Goal: Task Accomplishment & Management: Use online tool/utility

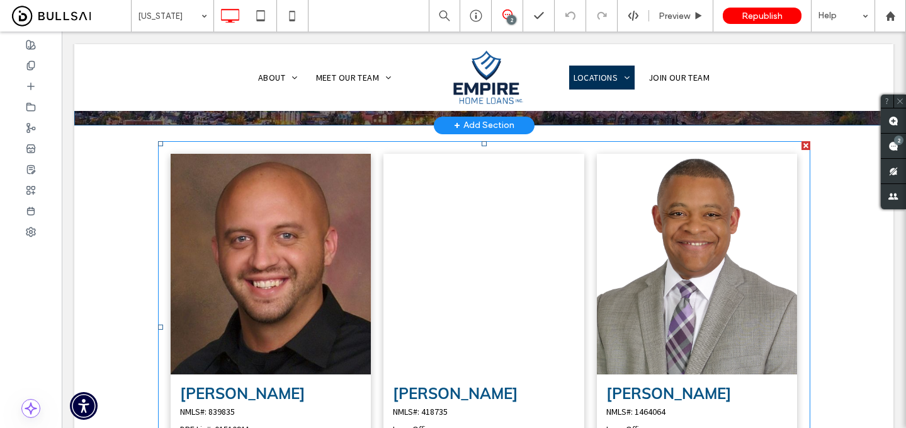
scroll to position [246, 0]
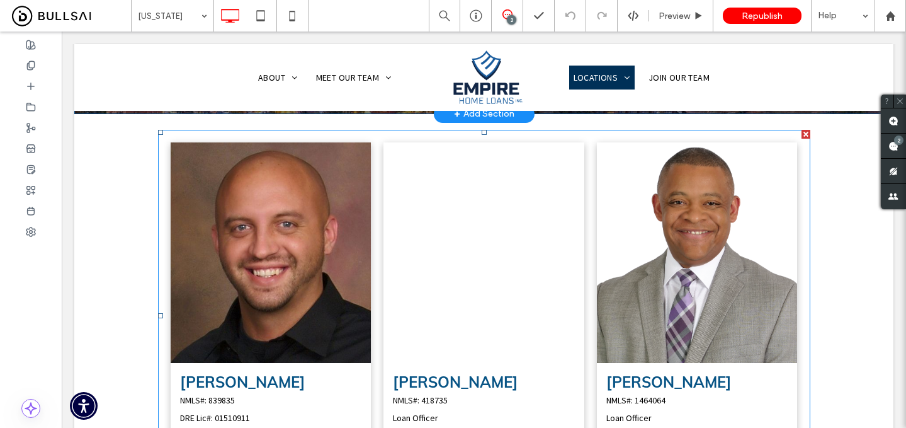
click at [518, 244] on link at bounding box center [484, 252] width 201 height 220
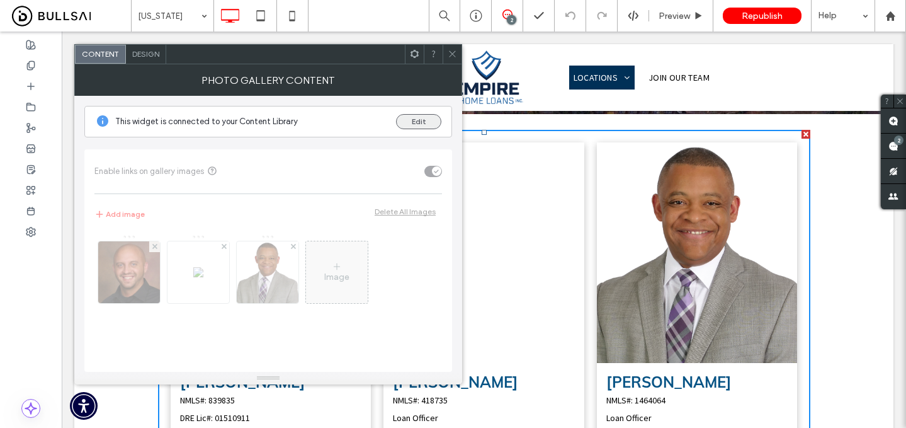
click at [424, 120] on button "Edit" at bounding box center [418, 121] width 45 height 15
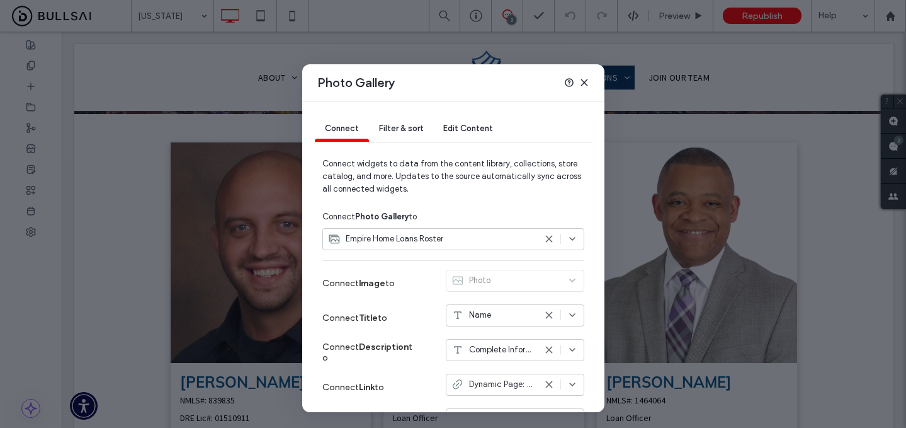
scroll to position [113, 0]
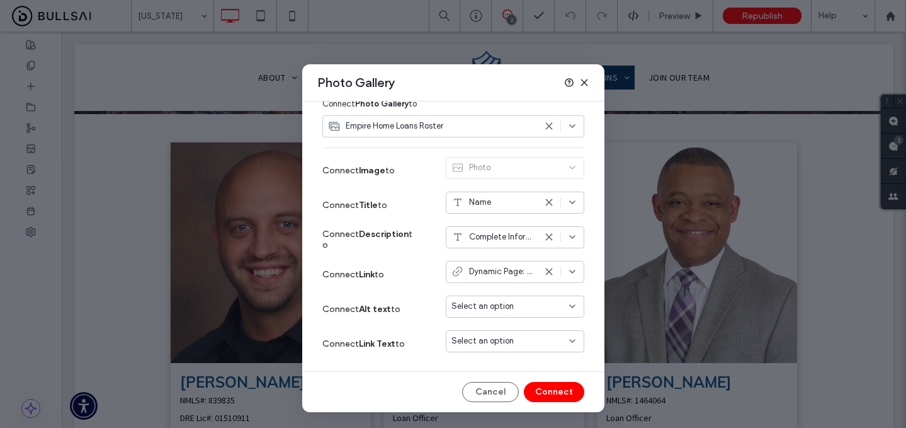
click at [583, 83] on use at bounding box center [584, 82] width 6 height 6
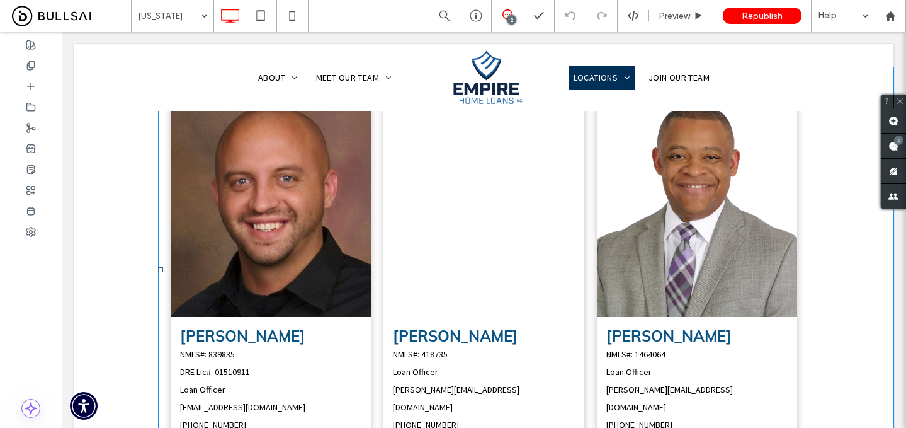
scroll to position [296, 0]
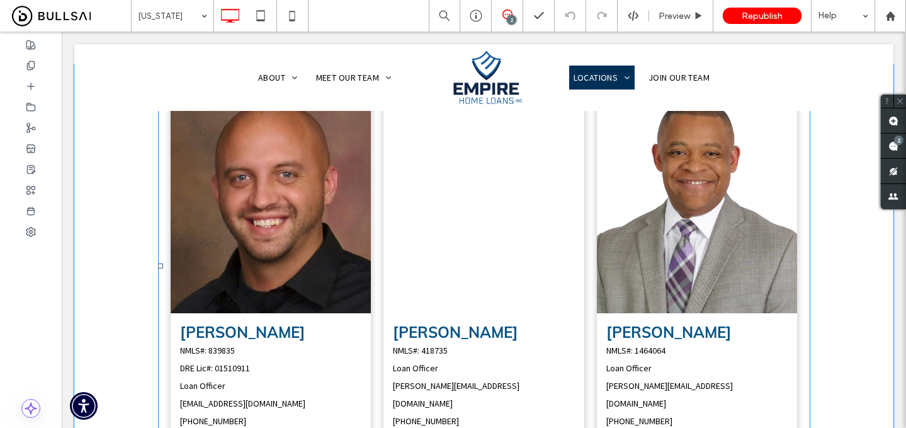
click at [350, 270] on link at bounding box center [271, 203] width 201 height 220
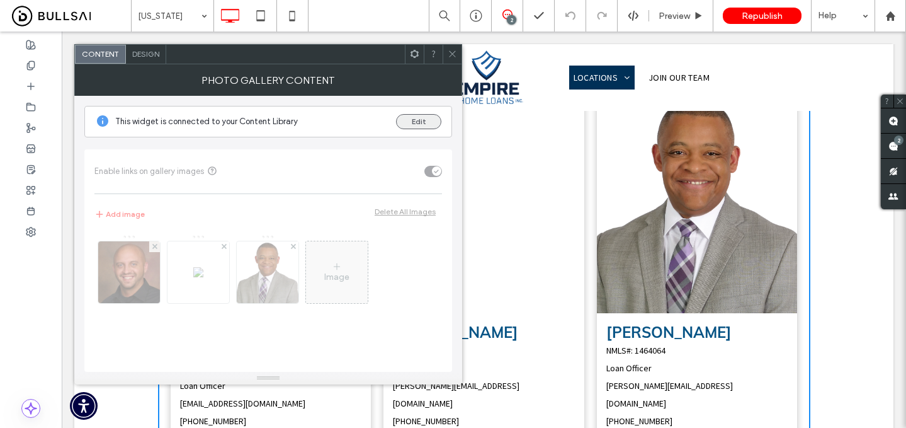
click at [416, 127] on button "Edit" at bounding box center [418, 121] width 45 height 15
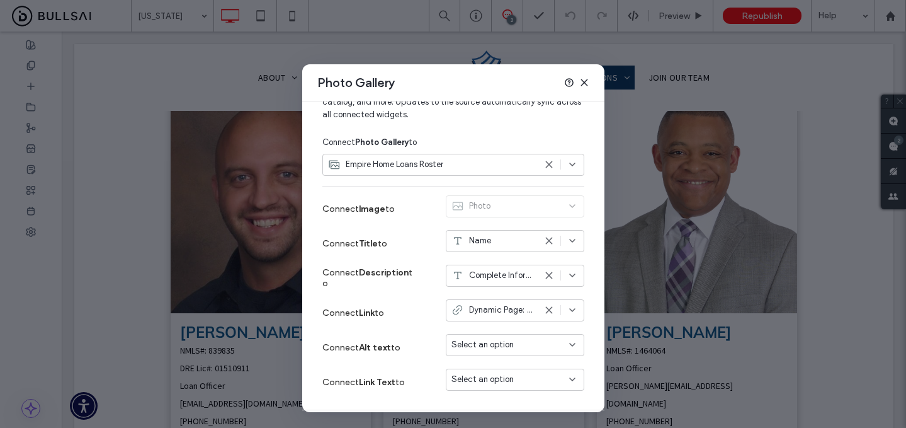
scroll to position [113, 0]
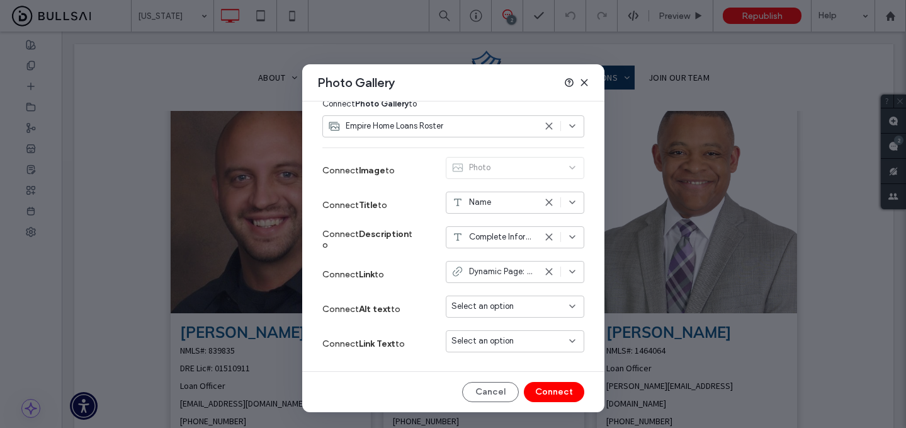
click at [497, 264] on div "Dynamic Page: Team" at bounding box center [515, 272] width 139 height 22
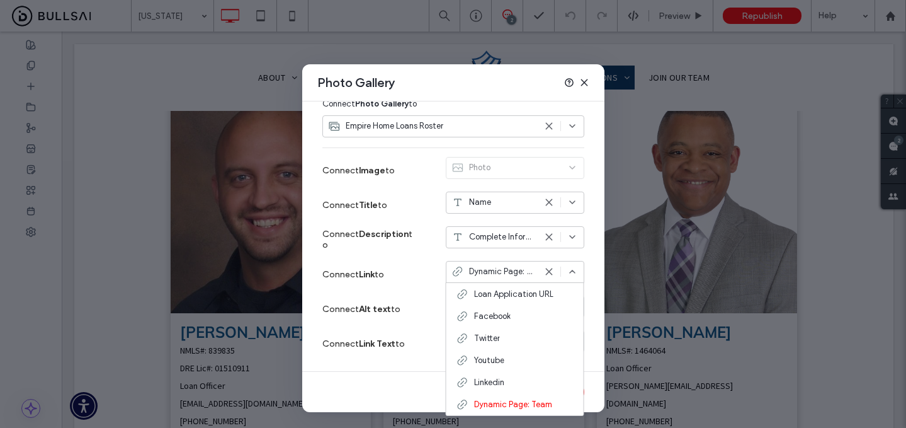
click at [492, 237] on span "Complete Information" at bounding box center [502, 236] width 66 height 13
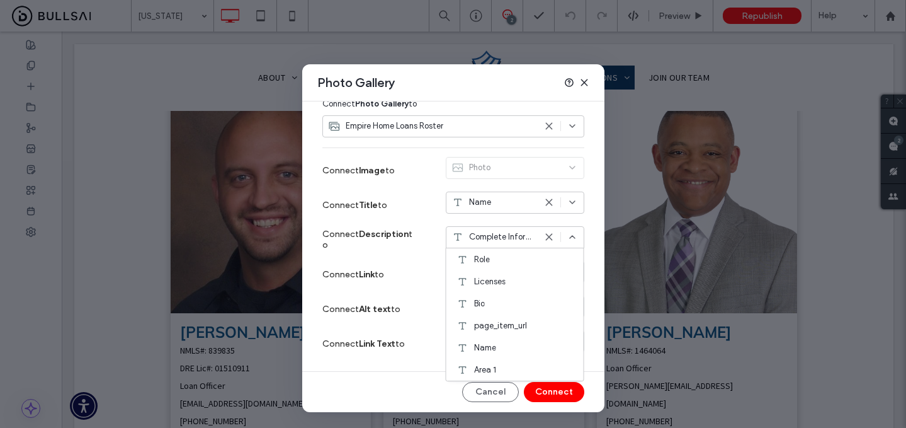
click at [583, 84] on icon at bounding box center [584, 82] width 10 height 10
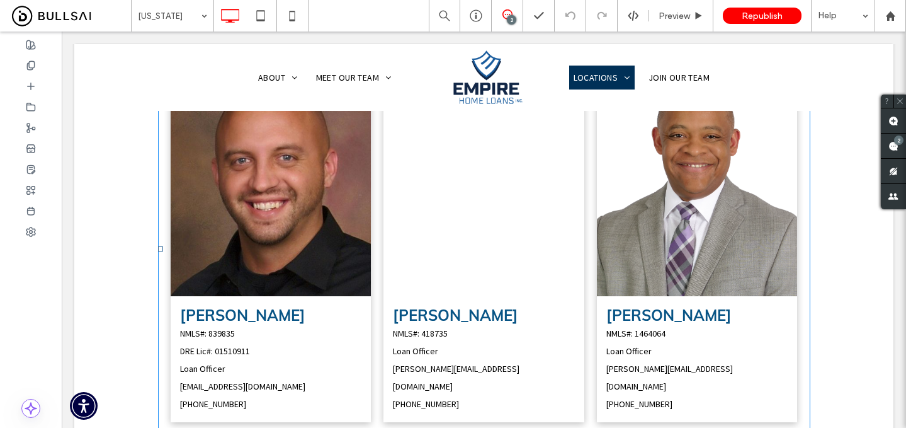
scroll to position [328, 0]
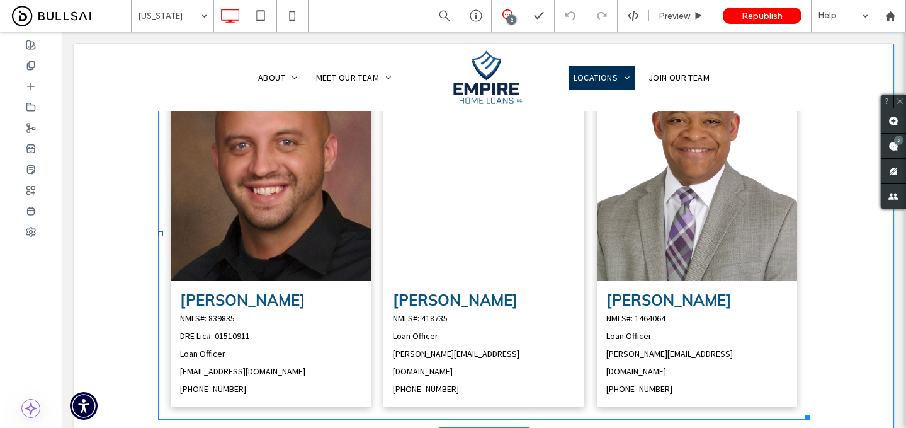
click at [292, 218] on link at bounding box center [271, 170] width 201 height 220
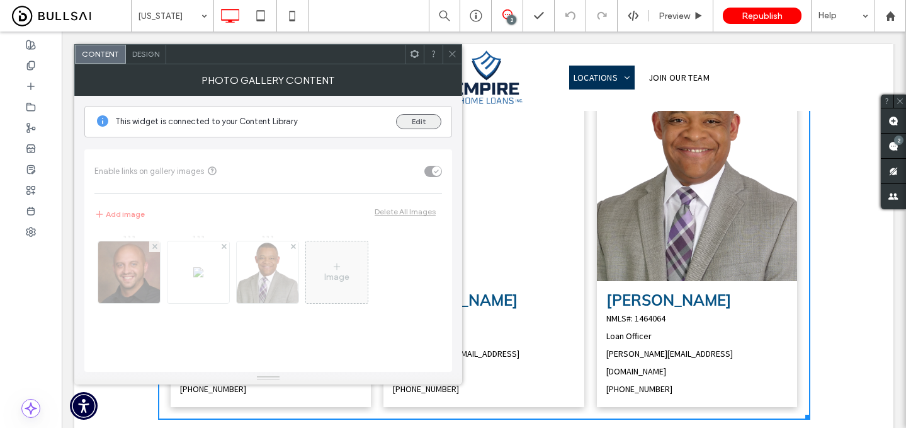
click at [415, 120] on button "Edit" at bounding box center [418, 121] width 45 height 15
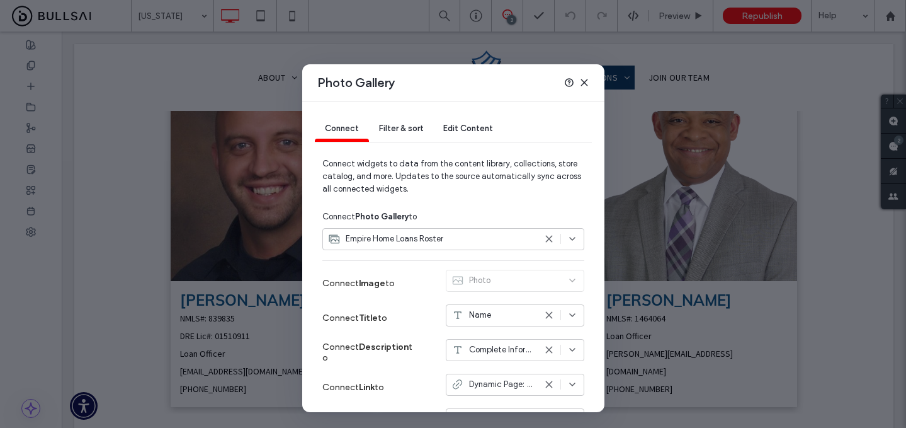
click at [474, 127] on span "Edit Content" at bounding box center [468, 127] width 50 height 9
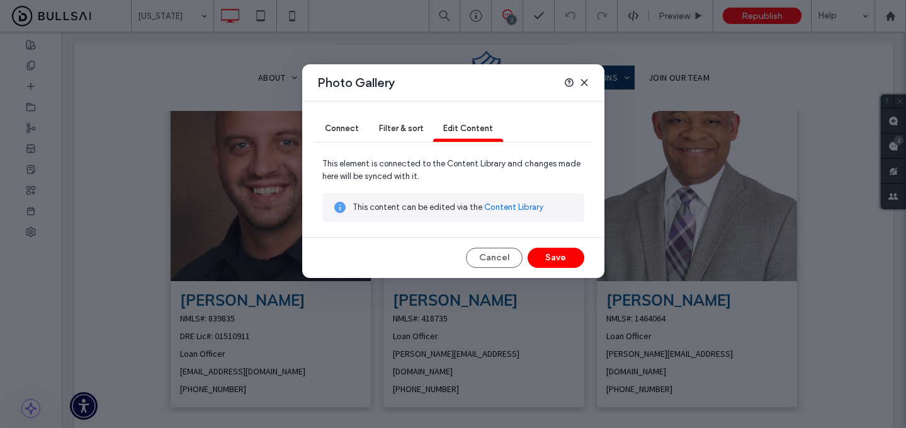
click at [413, 125] on span "Filter & sort" at bounding box center [401, 127] width 44 height 9
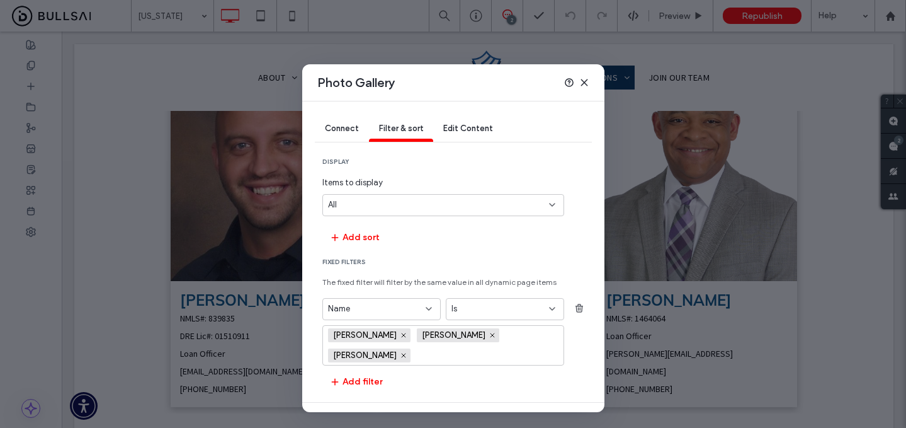
click at [417, 356] on input "values-textbox" at bounding box center [460, 355] width 87 height 19
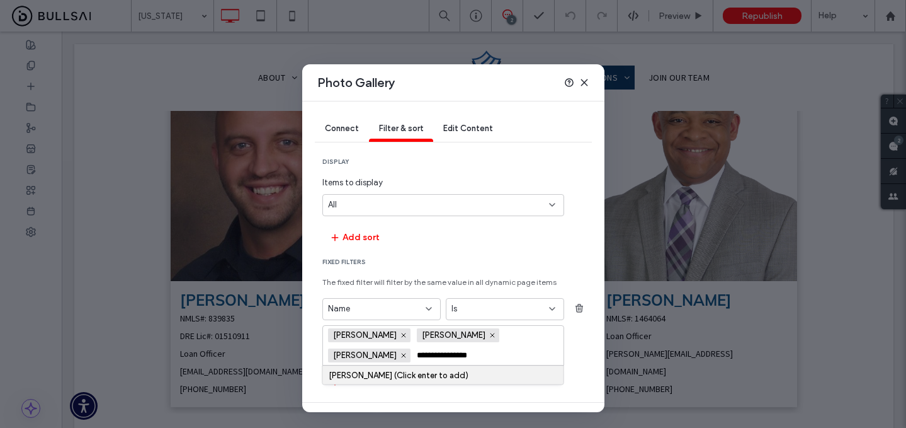
type input "**********"
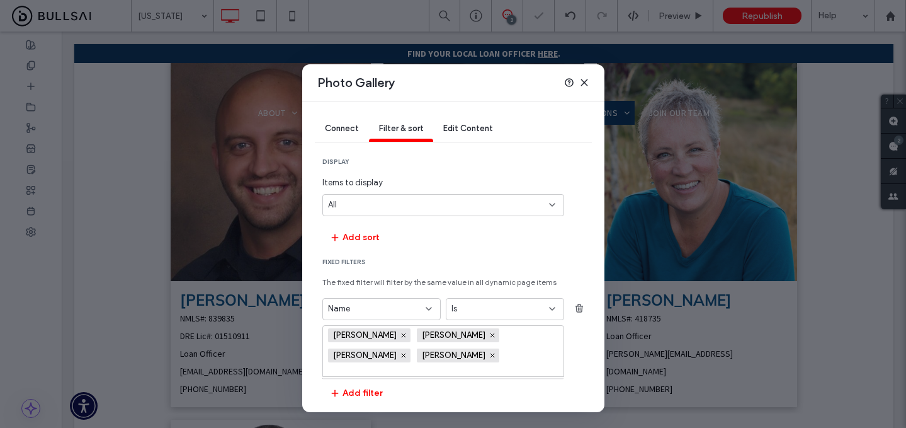
click at [581, 84] on icon at bounding box center [584, 82] width 10 height 10
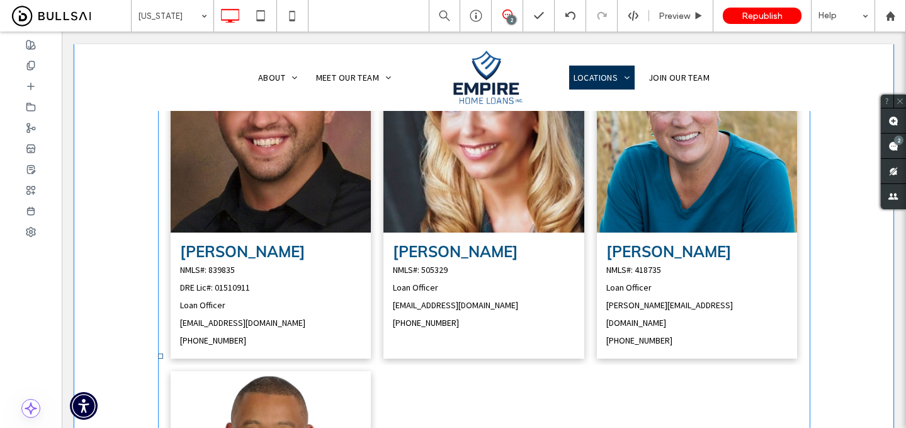
scroll to position [367, 0]
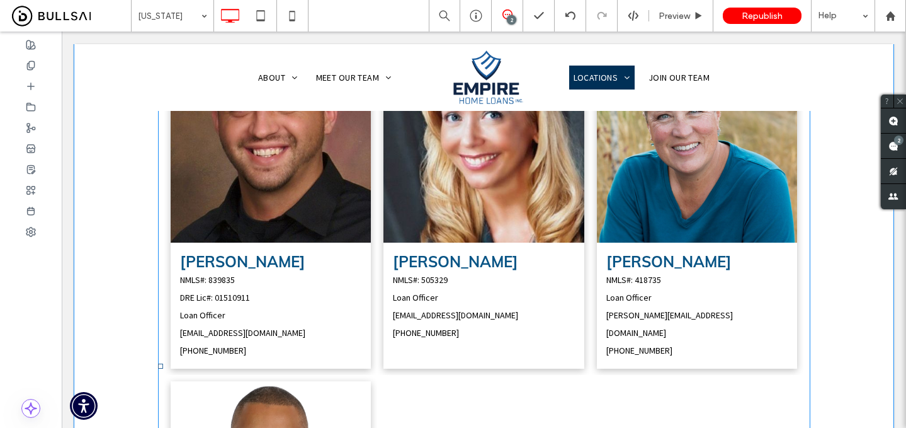
click at [521, 230] on link at bounding box center [484, 132] width 201 height 220
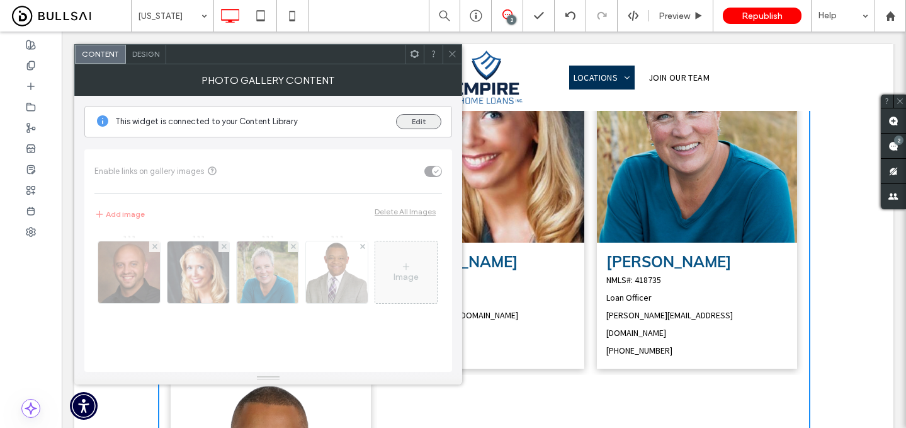
click at [419, 120] on button "Edit" at bounding box center [418, 121] width 45 height 15
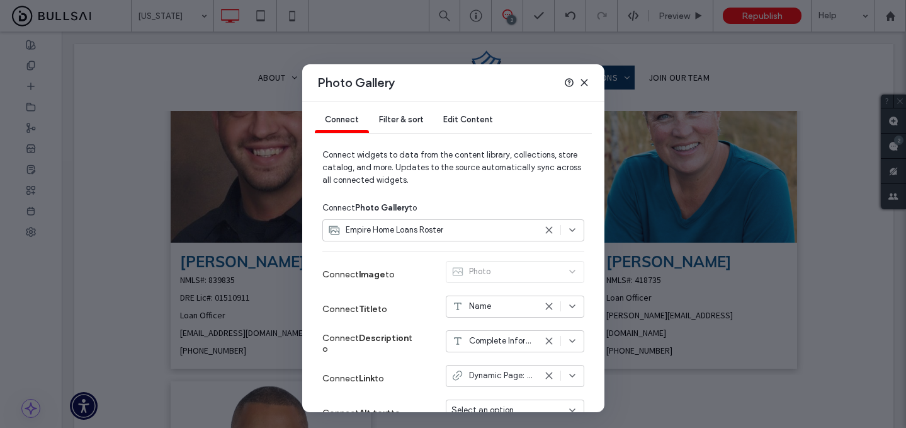
scroll to position [0, 0]
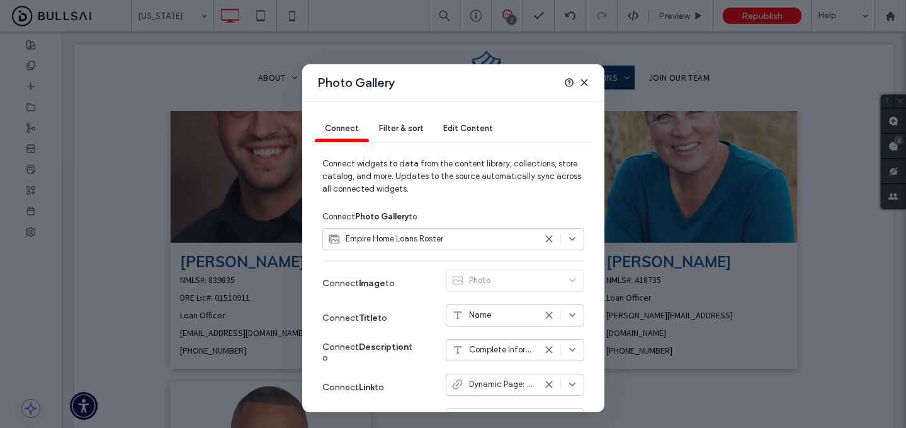
click at [465, 130] on span "Edit Content" at bounding box center [468, 127] width 50 height 9
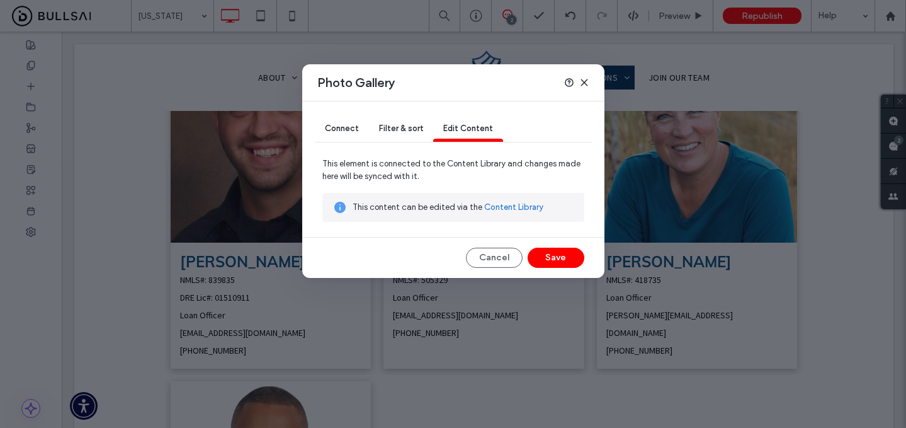
click at [407, 125] on span "Filter & sort" at bounding box center [401, 127] width 44 height 9
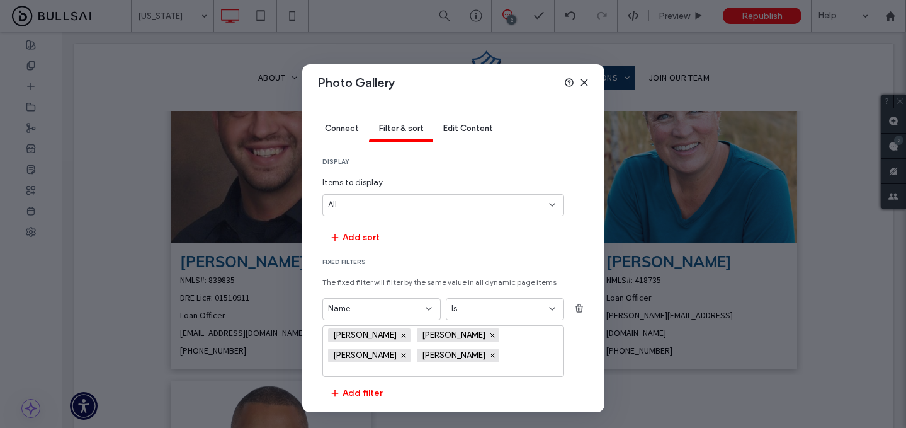
scroll to position [43, 0]
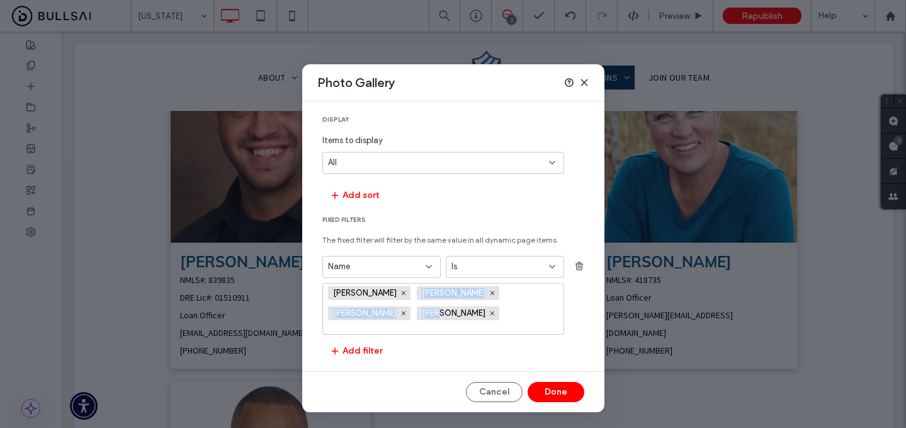
drag, startPoint x: 437, startPoint y: 310, endPoint x: 418, endPoint y: 283, distance: 33.4
click at [418, 283] on div "Becky Thompson Michael Mesa Cameron Smith Jennifer Bennett" at bounding box center [438, 308] width 221 height 50
click at [441, 311] on span "Jennifer Bennett" at bounding box center [455, 313] width 66 height 10
click at [477, 270] on div "Is" at bounding box center [498, 266] width 92 height 13
click at [409, 263] on div "Name" at bounding box center [374, 266] width 92 height 13
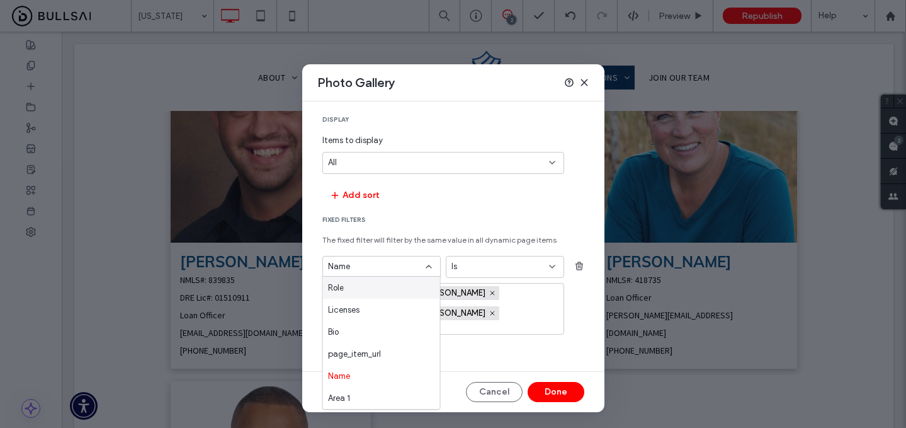
click at [455, 215] on span "Fixed Filters" at bounding box center [453, 219] width 262 height 9
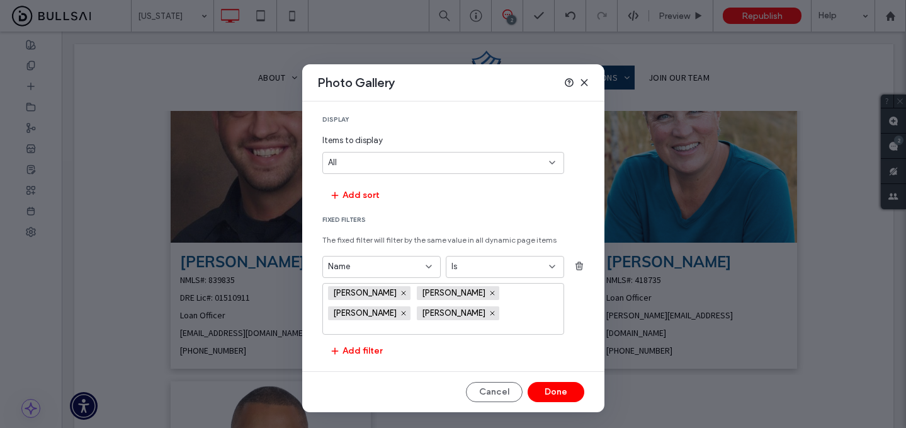
scroll to position [0, 0]
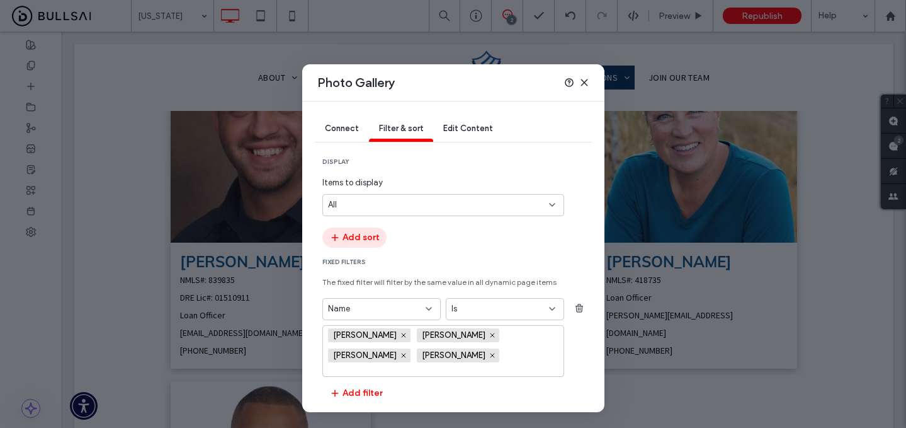
click at [367, 245] on button "Add sort" at bounding box center [354, 237] width 64 height 20
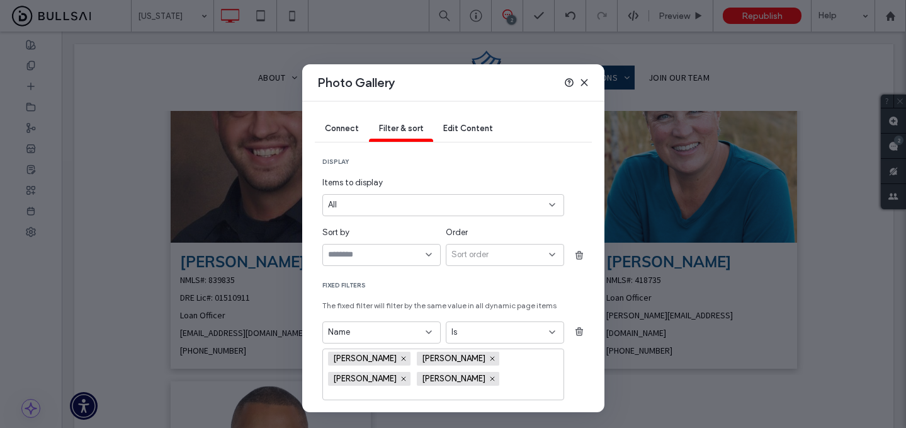
click at [370, 254] on input "sort-field-dropdown" at bounding box center [377, 254] width 98 height 10
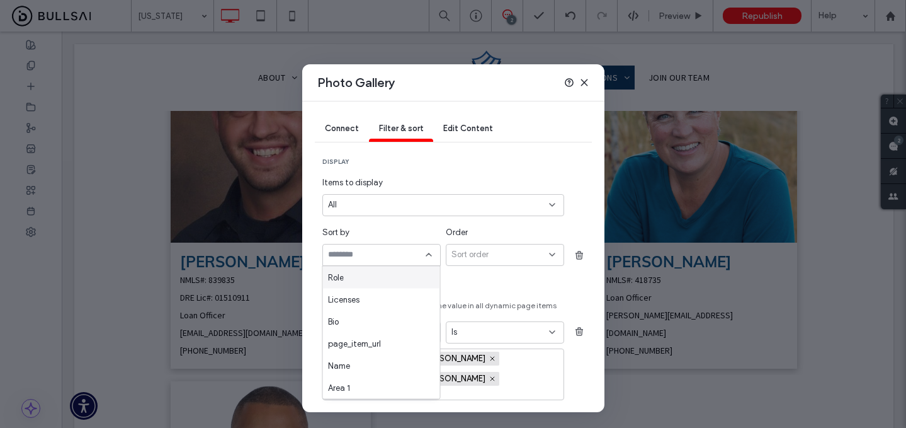
click at [470, 246] on div "Sort order" at bounding box center [505, 255] width 118 height 22
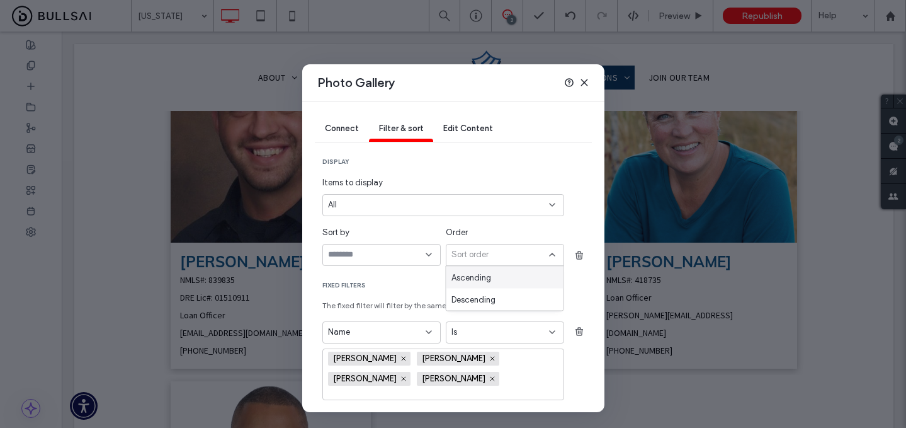
click at [472, 257] on span "Sort order" at bounding box center [470, 254] width 37 height 13
click at [474, 278] on span "Ascending" at bounding box center [472, 277] width 40 height 13
click at [490, 257] on span "Ascending" at bounding box center [472, 254] width 40 height 13
click at [476, 295] on span "Descending" at bounding box center [474, 299] width 44 height 13
click at [487, 249] on span "Descending" at bounding box center [474, 254] width 44 height 13
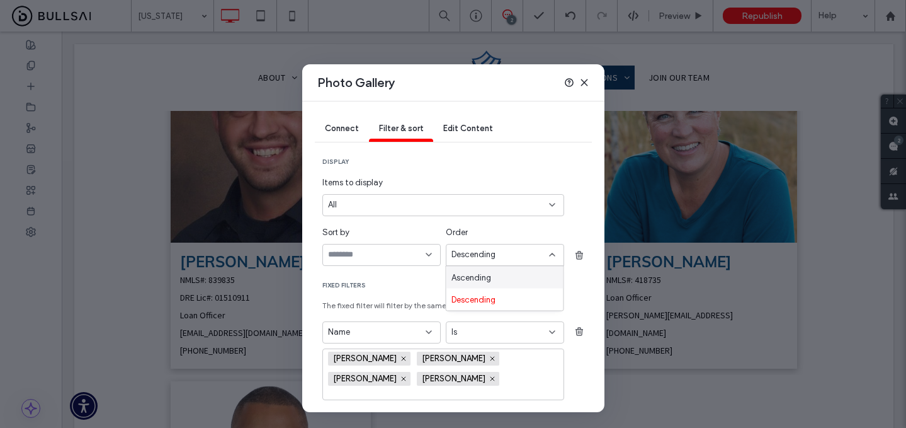
click at [476, 271] on span "Ascending" at bounding box center [472, 277] width 40 height 13
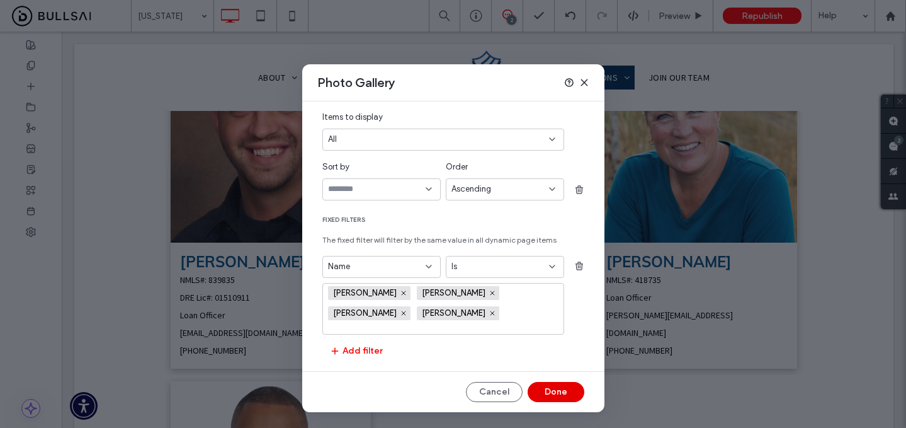
click at [547, 392] on button "Done" at bounding box center [556, 392] width 57 height 20
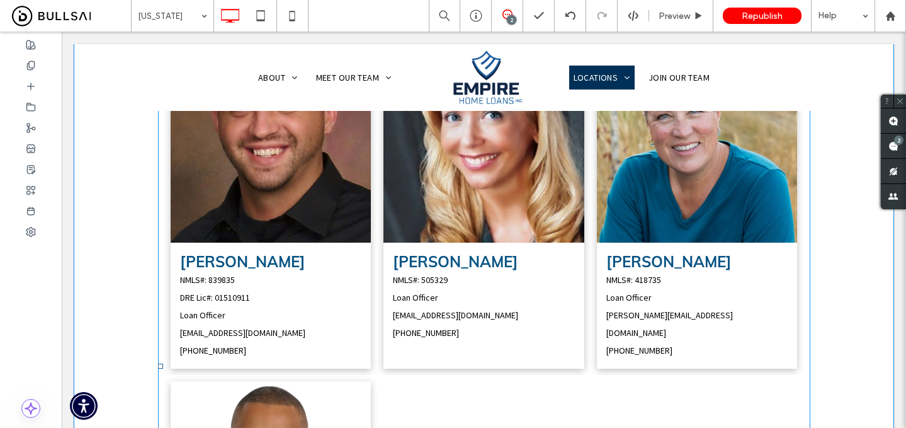
click at [479, 244] on span "Jennifer Bennett NMLS#: 505329 Loan Officer JenniferB@empirehomeloans.com (360)…" at bounding box center [484, 305] width 201 height 126
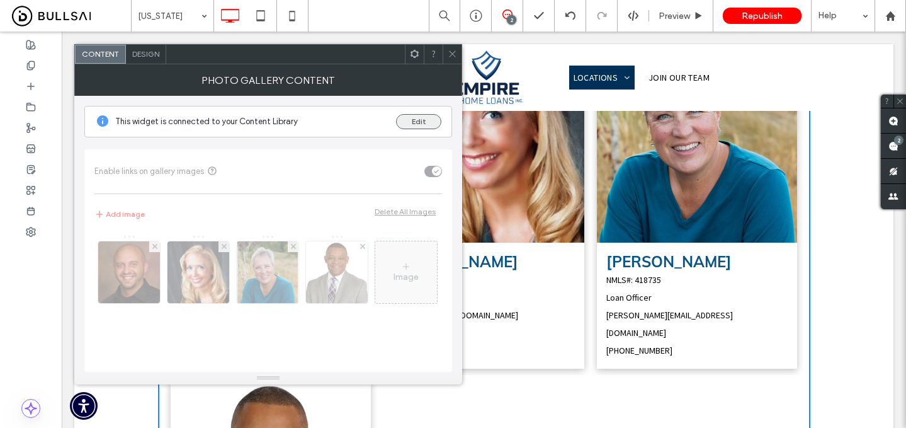
click at [415, 120] on button "Edit" at bounding box center [418, 121] width 45 height 15
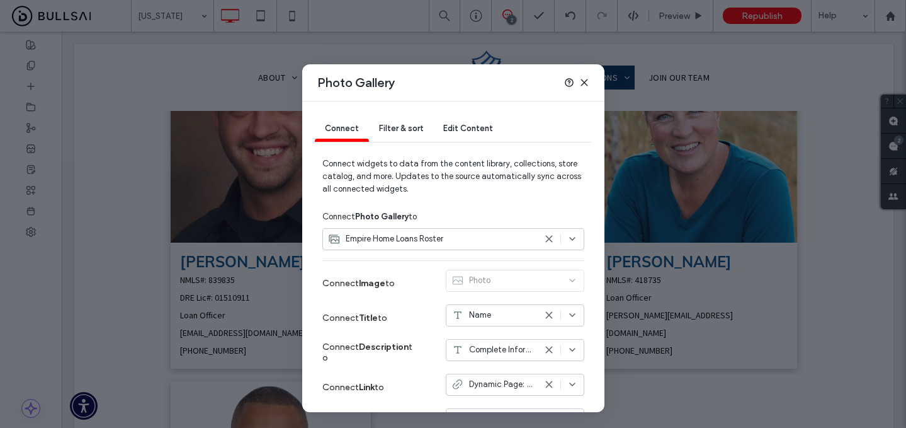
click at [415, 136] on div "Filter & sort" at bounding box center [401, 129] width 64 height 25
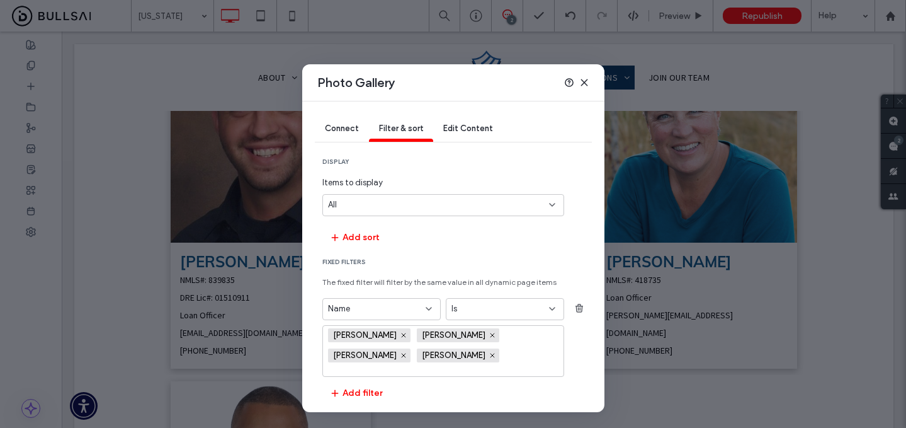
click at [492, 310] on div "Is" at bounding box center [498, 308] width 92 height 13
click at [484, 123] on span "Edit Content" at bounding box center [468, 127] width 50 height 9
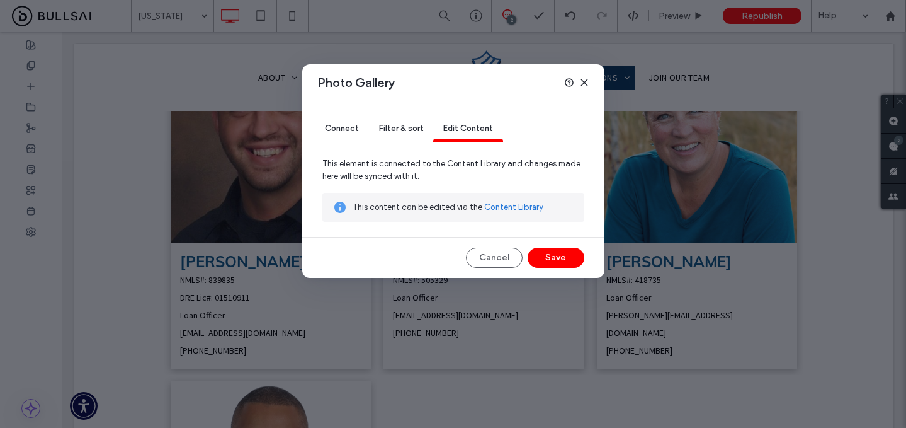
click at [419, 124] on span "Filter & sort" at bounding box center [401, 127] width 44 height 9
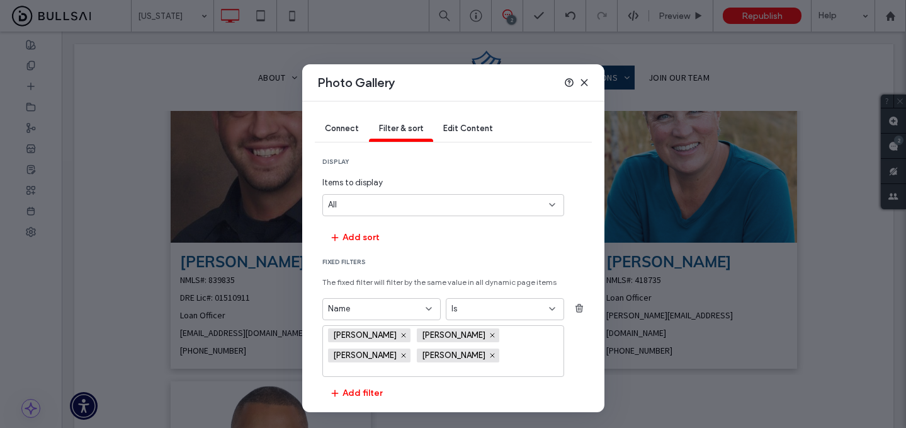
click at [459, 204] on div "All" at bounding box center [435, 204] width 215 height 13
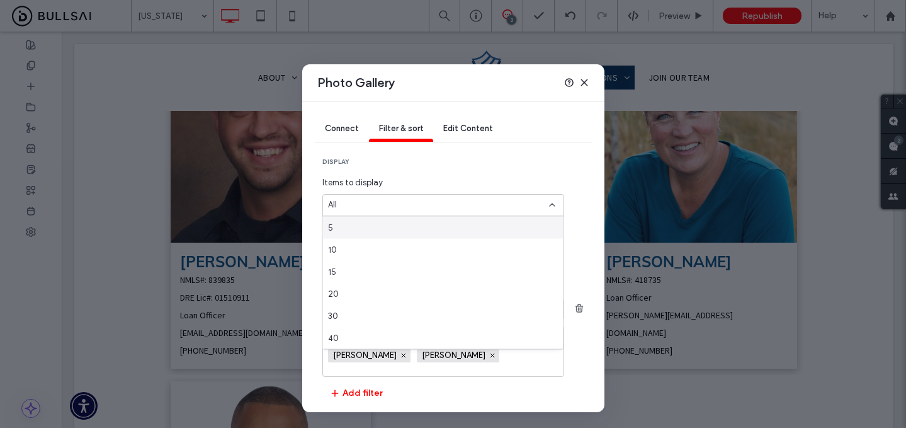
click at [438, 204] on div "All" at bounding box center [435, 204] width 215 height 13
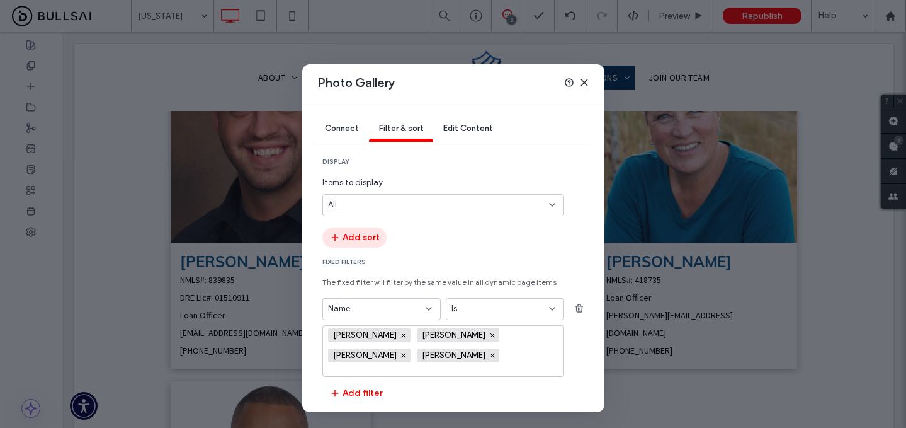
click at [365, 237] on button "Add sort" at bounding box center [354, 237] width 64 height 20
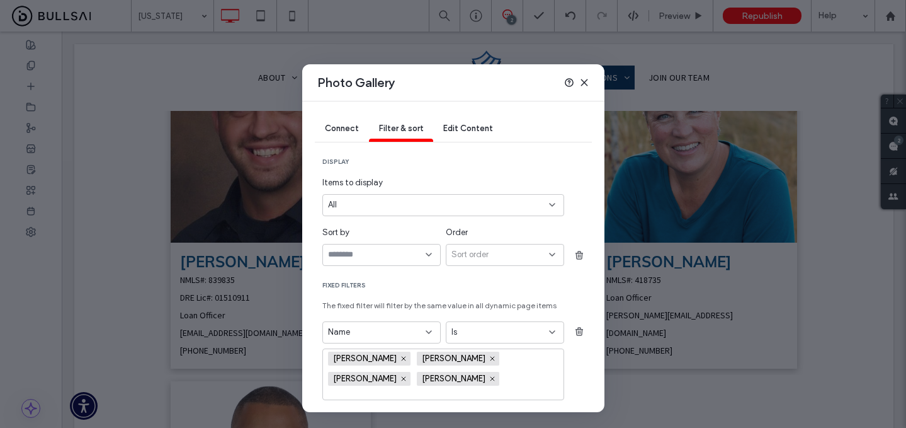
click at [399, 251] on input "sort-field-dropdown" at bounding box center [377, 254] width 98 height 10
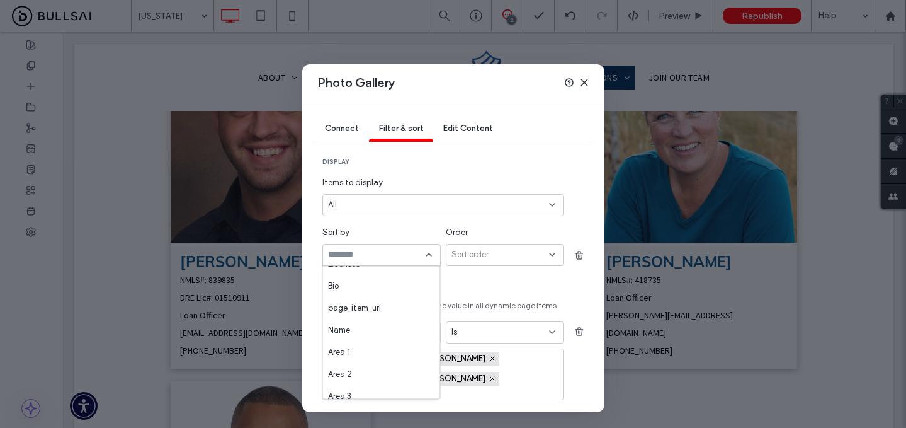
scroll to position [38, 0]
click at [372, 328] on div "Name" at bounding box center [381, 327] width 117 height 22
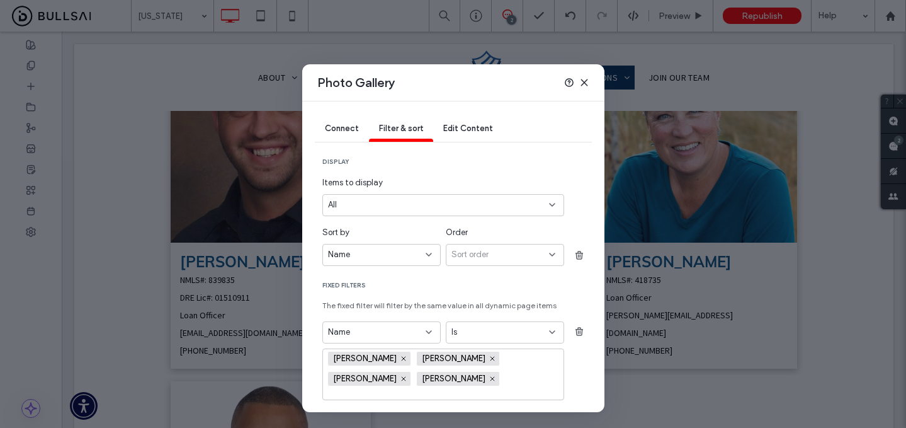
click at [472, 252] on span "Sort order" at bounding box center [470, 254] width 37 height 13
click at [474, 271] on span "Ascending" at bounding box center [472, 277] width 40 height 13
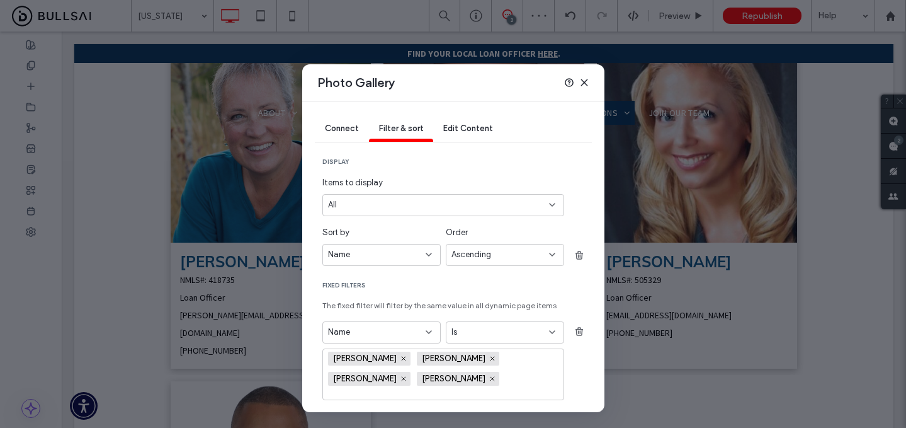
click at [494, 254] on div "Ascending" at bounding box center [501, 254] width 98 height 13
click at [486, 291] on div "Descending" at bounding box center [504, 299] width 117 height 22
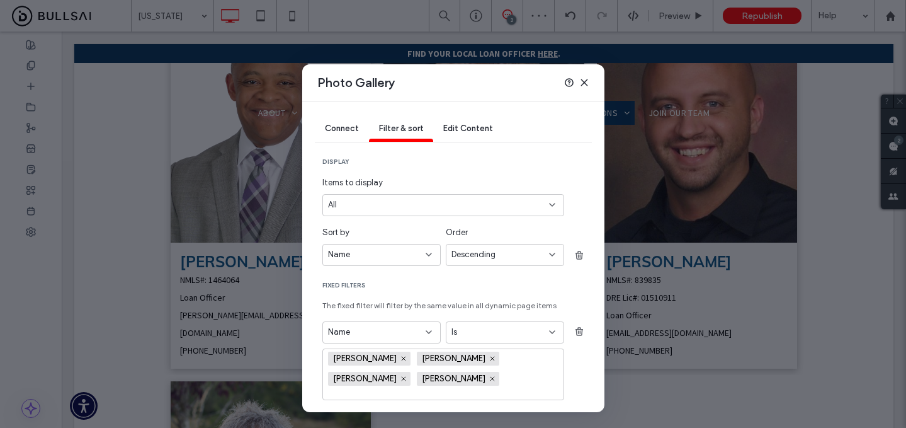
click at [492, 256] on span "Descending" at bounding box center [474, 254] width 44 height 13
click at [484, 278] on span "Ascending" at bounding box center [472, 277] width 40 height 13
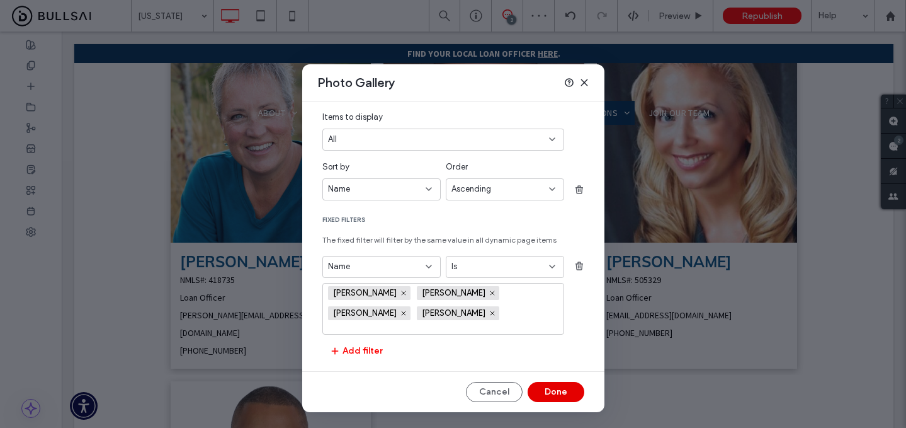
click at [557, 386] on button "Done" at bounding box center [556, 392] width 57 height 20
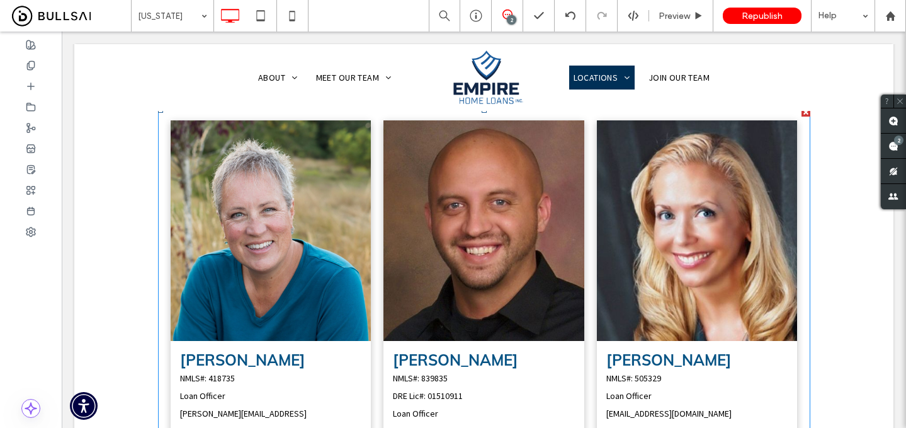
scroll to position [264, 0]
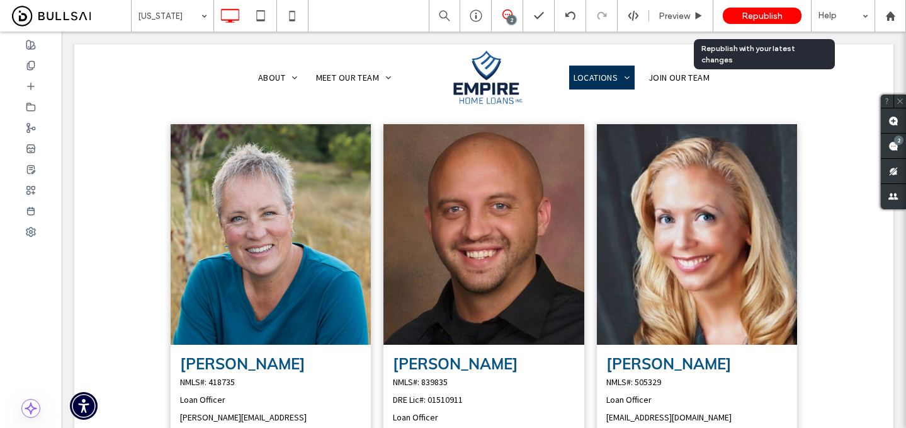
click at [749, 16] on span "Republish" at bounding box center [762, 16] width 41 height 11
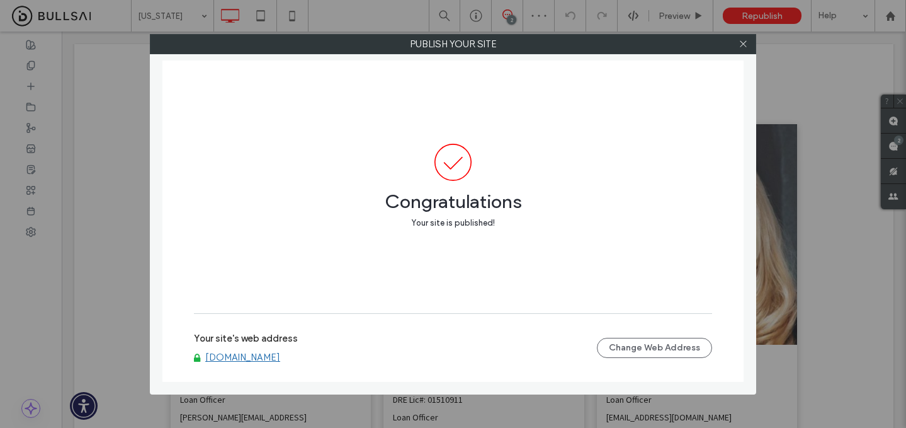
click at [280, 360] on link "www.empirehomeloans.com" at bounding box center [242, 356] width 75 height 11
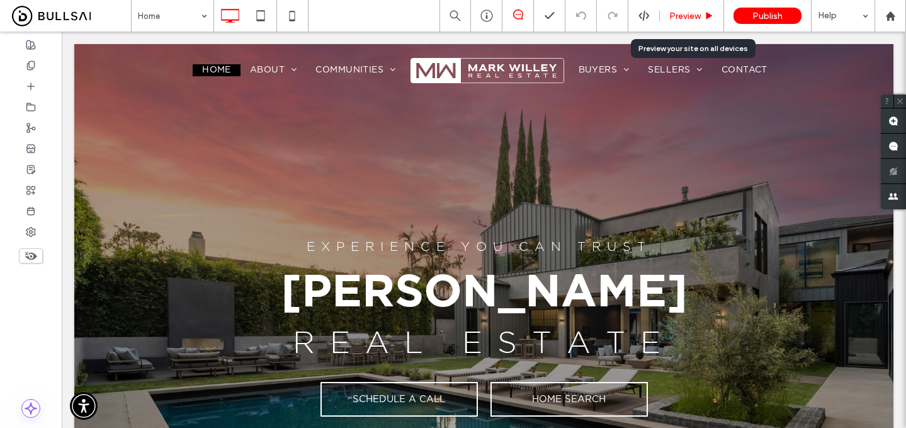
drag, startPoint x: 676, startPoint y: 12, endPoint x: 520, endPoint y: 37, distance: 157.5
click at [676, 12] on span "Preview" at bounding box center [684, 16] width 31 height 11
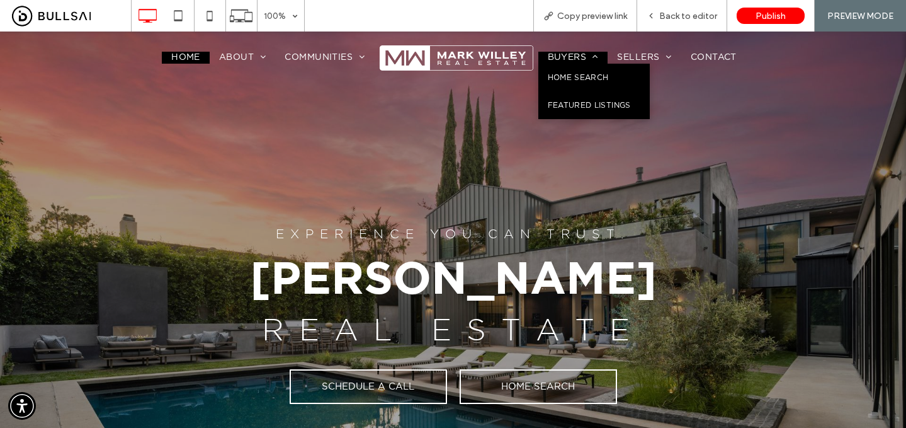
click at [576, 60] on span "Buyers" at bounding box center [573, 57] width 51 height 11
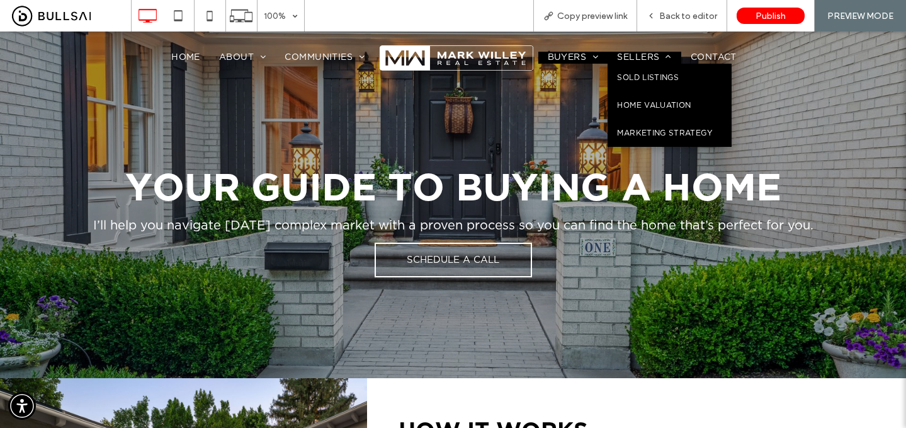
click at [648, 56] on span "Sellers" at bounding box center [644, 57] width 54 height 11
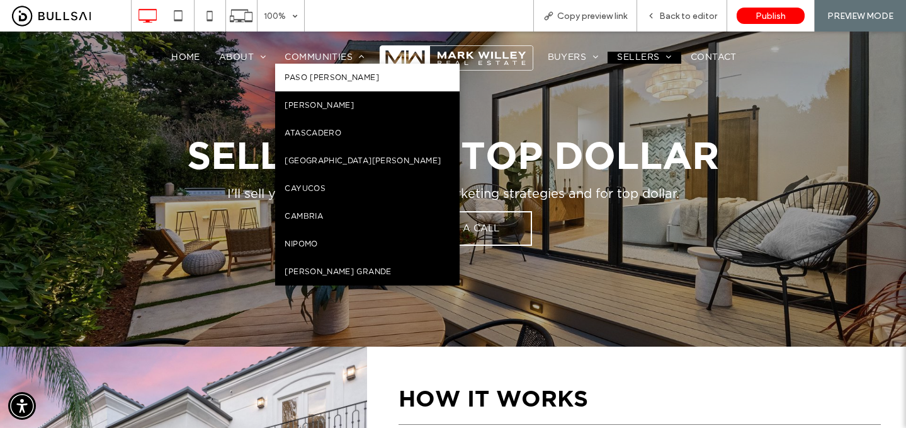
click at [327, 76] on span "Paso [PERSON_NAME]" at bounding box center [332, 77] width 94 height 9
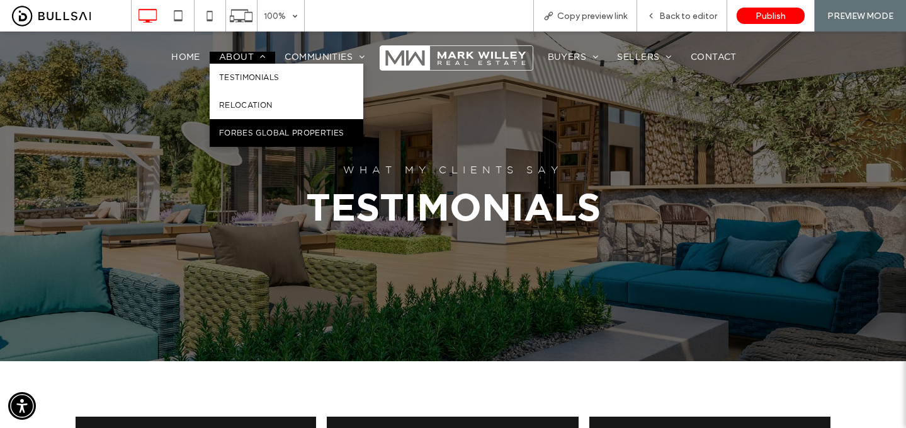
click at [264, 108] on span "Relocation" at bounding box center [246, 105] width 54 height 9
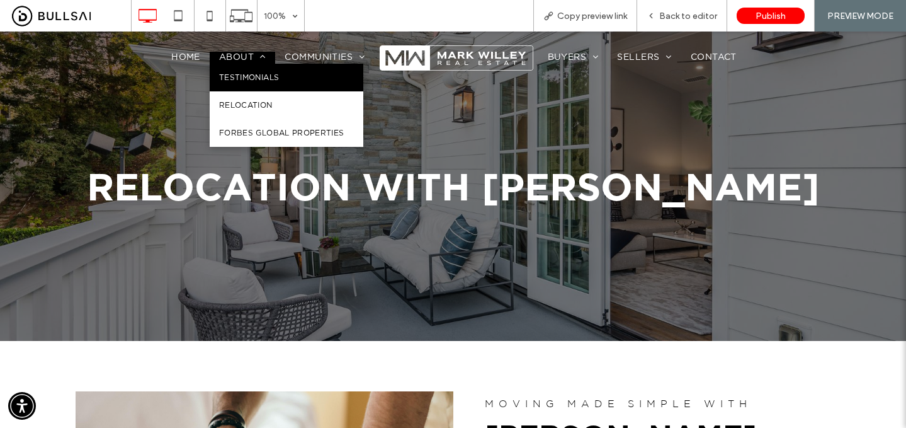
click at [247, 139] on link "Forbes Global Properties" at bounding box center [287, 133] width 154 height 28
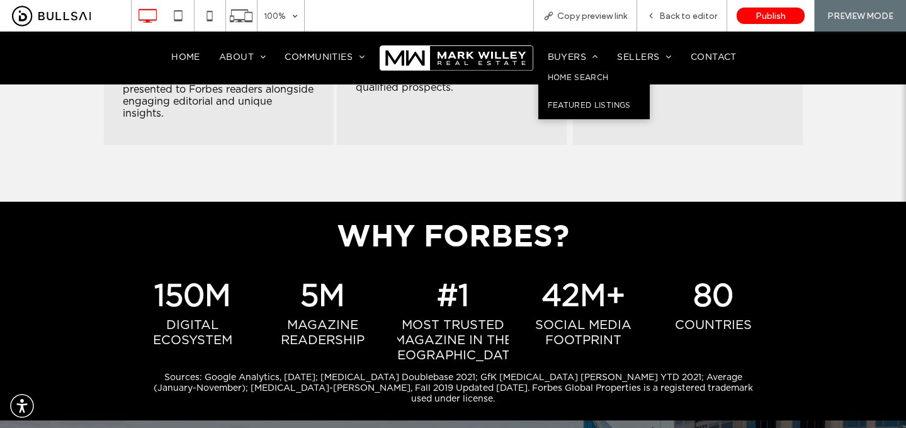
scroll to position [1599, 0]
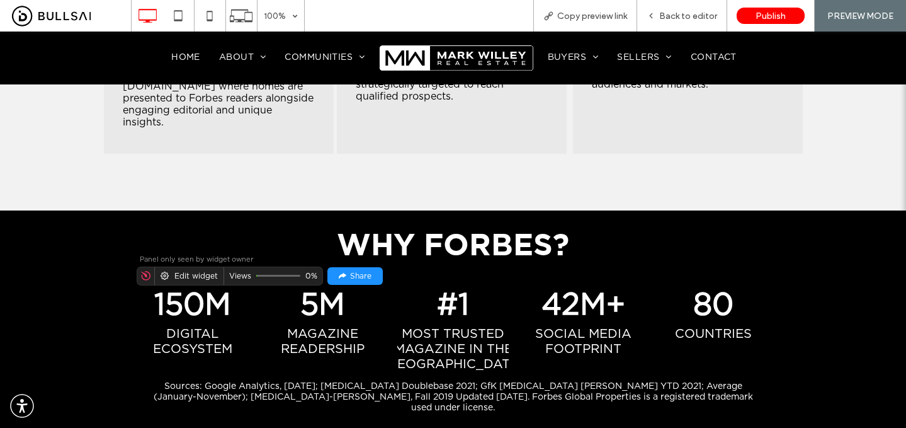
click at [205, 271] on div "Edit widget" at bounding box center [195, 275] width 43 height 9
click at [208, 271] on div "Edit widget" at bounding box center [195, 275] width 43 height 9
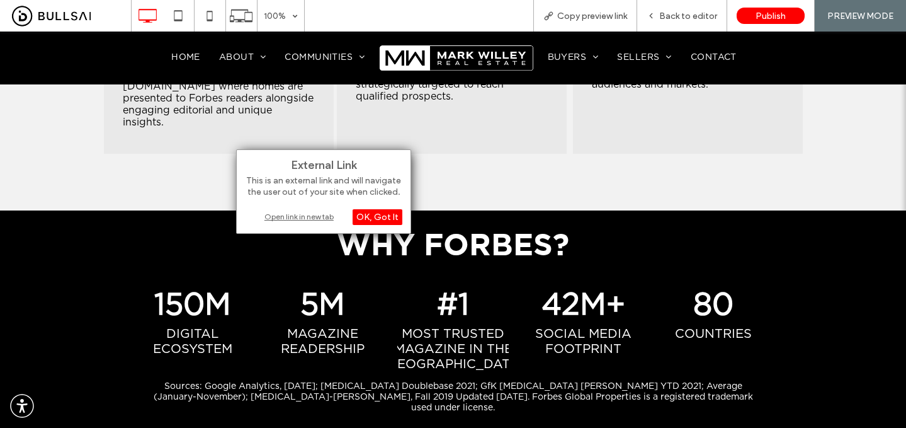
click at [288, 215] on div "Open link in new tab" at bounding box center [323, 216] width 157 height 13
